Goal: Communication & Community: Answer question/provide support

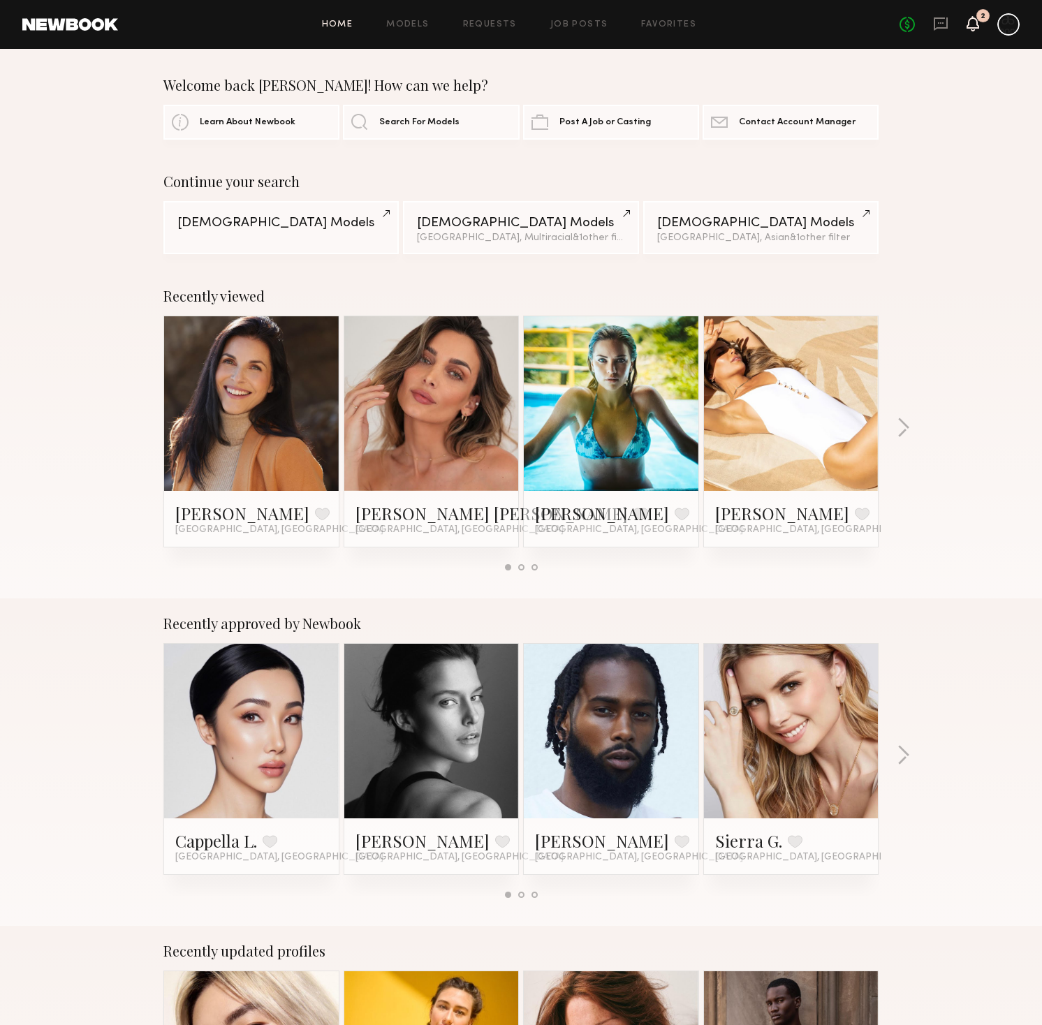
click at [970, 24] on icon at bounding box center [972, 23] width 11 height 10
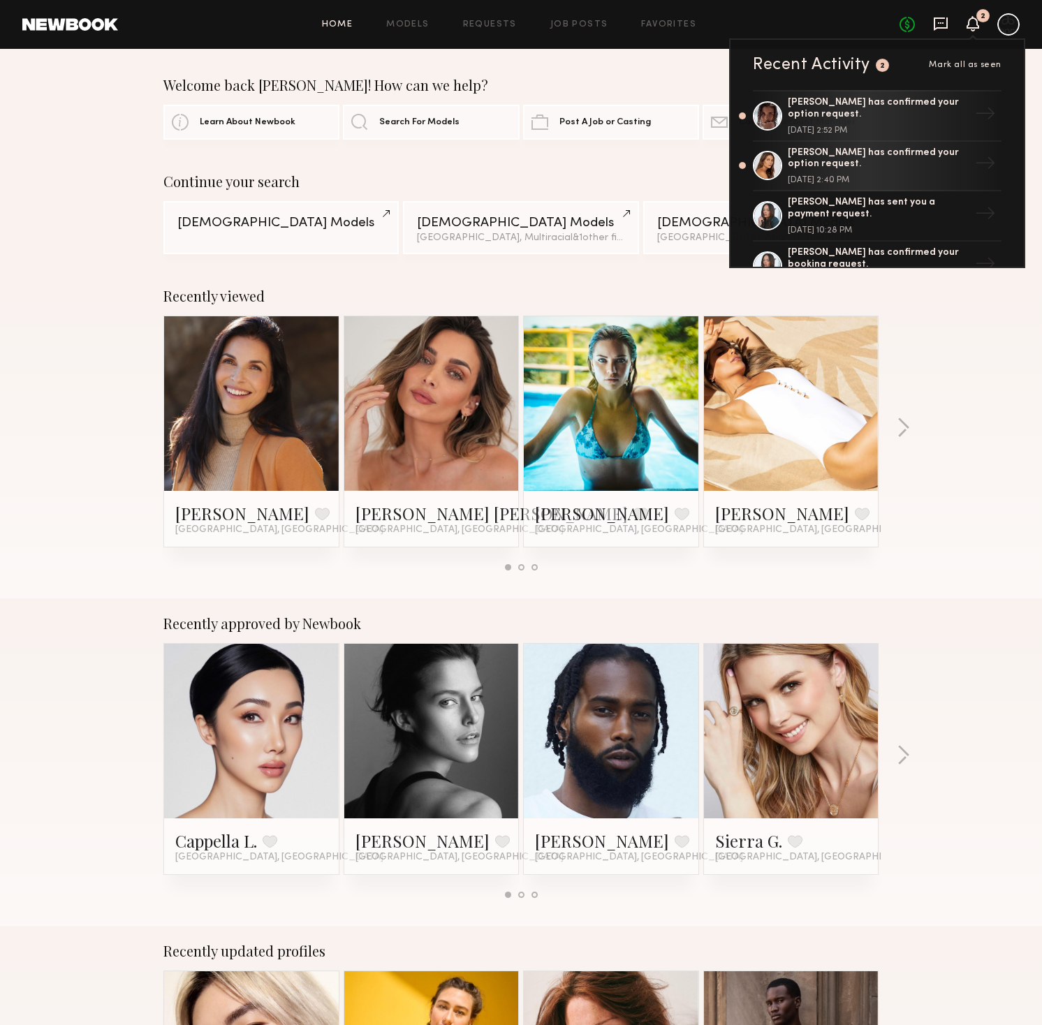
click at [938, 23] on icon at bounding box center [941, 22] width 6 height 1
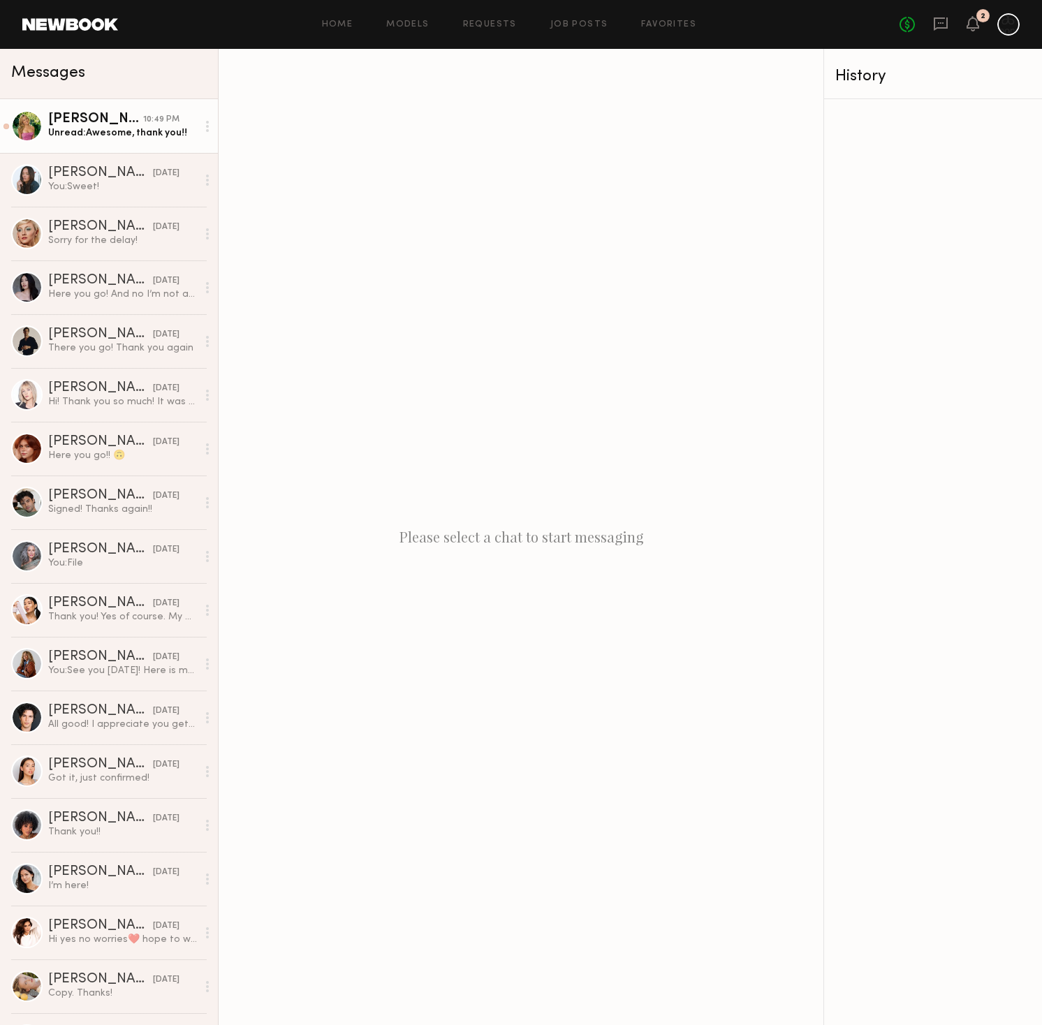
click at [122, 126] on div "Unread: Awesome, thank you!!" at bounding box center [122, 132] width 149 height 13
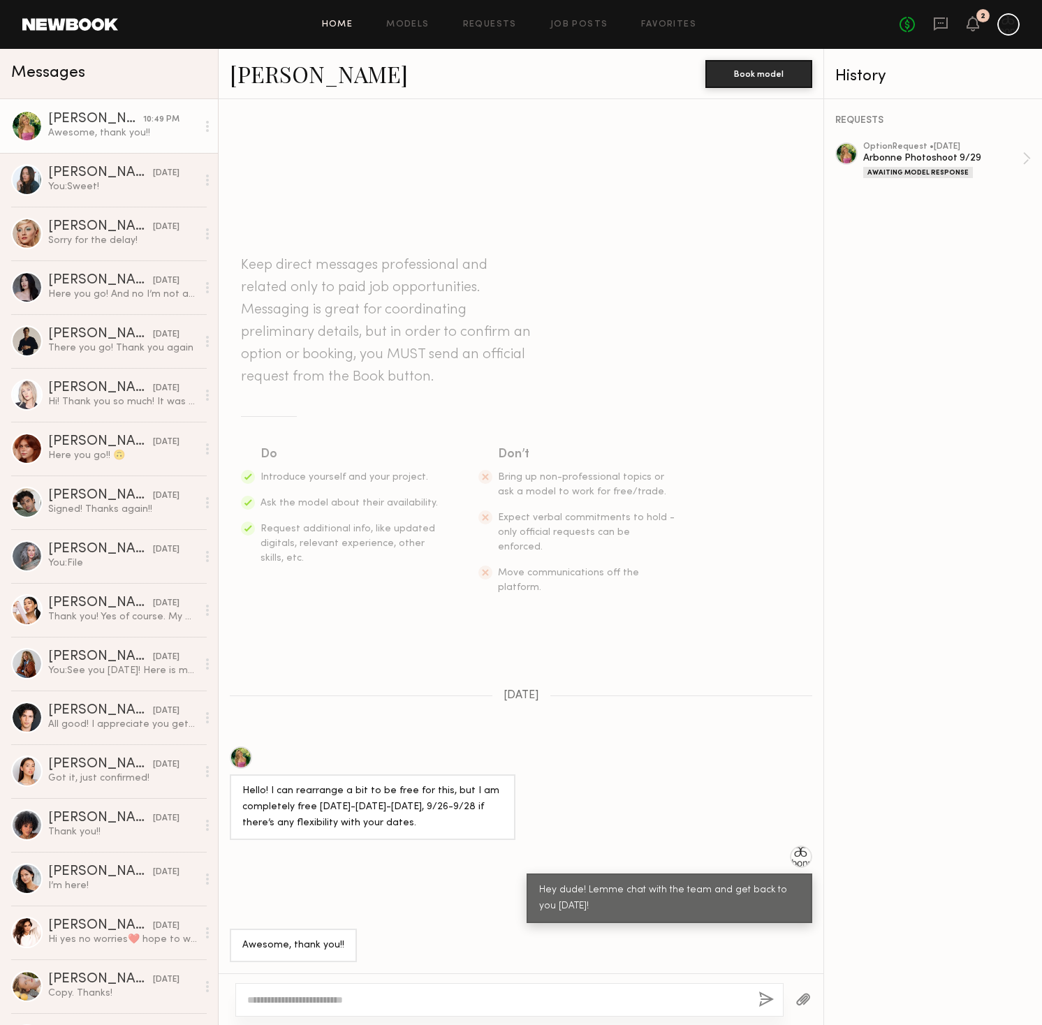
drag, startPoint x: 353, startPoint y: 18, endPoint x: 340, endPoint y: 23, distance: 14.1
click at [343, 22] on div "Home Models Requests Job Posts Favorites Sign Out No fees up to $5,000 2" at bounding box center [569, 24] width 902 height 22
click at [340, 23] on link "Home" at bounding box center [337, 24] width 31 height 9
